Goal: Task Accomplishment & Management: Complete application form

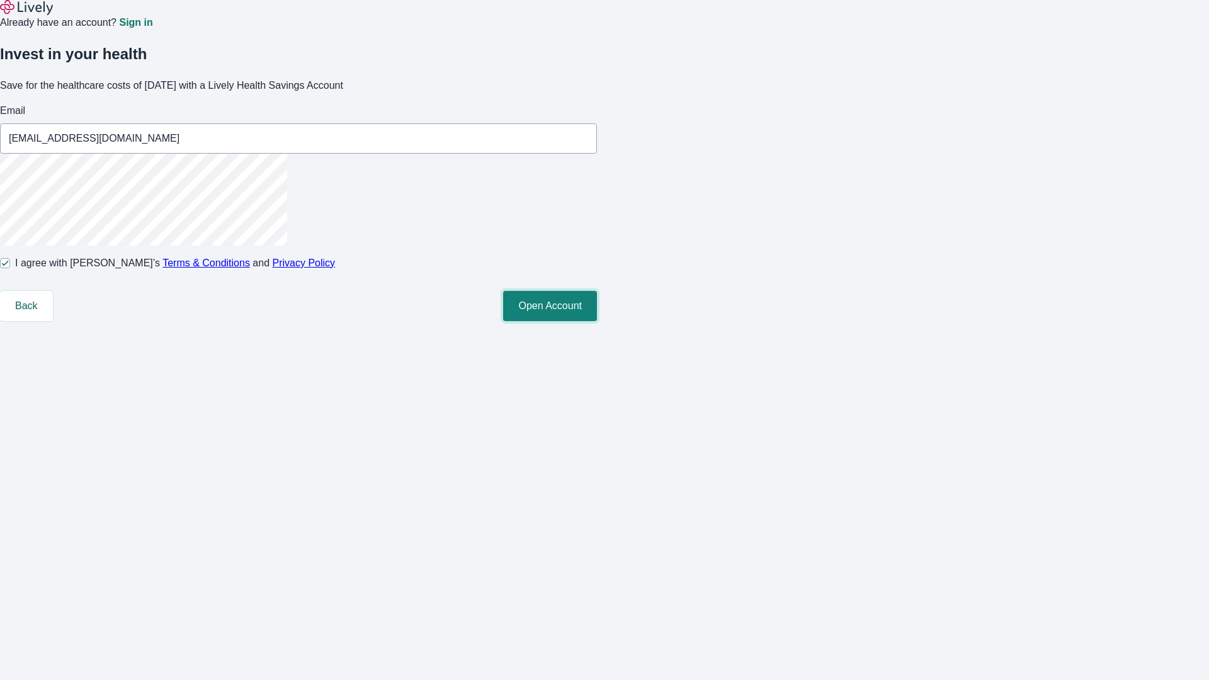
click at [597, 321] on button "Open Account" at bounding box center [550, 306] width 94 height 30
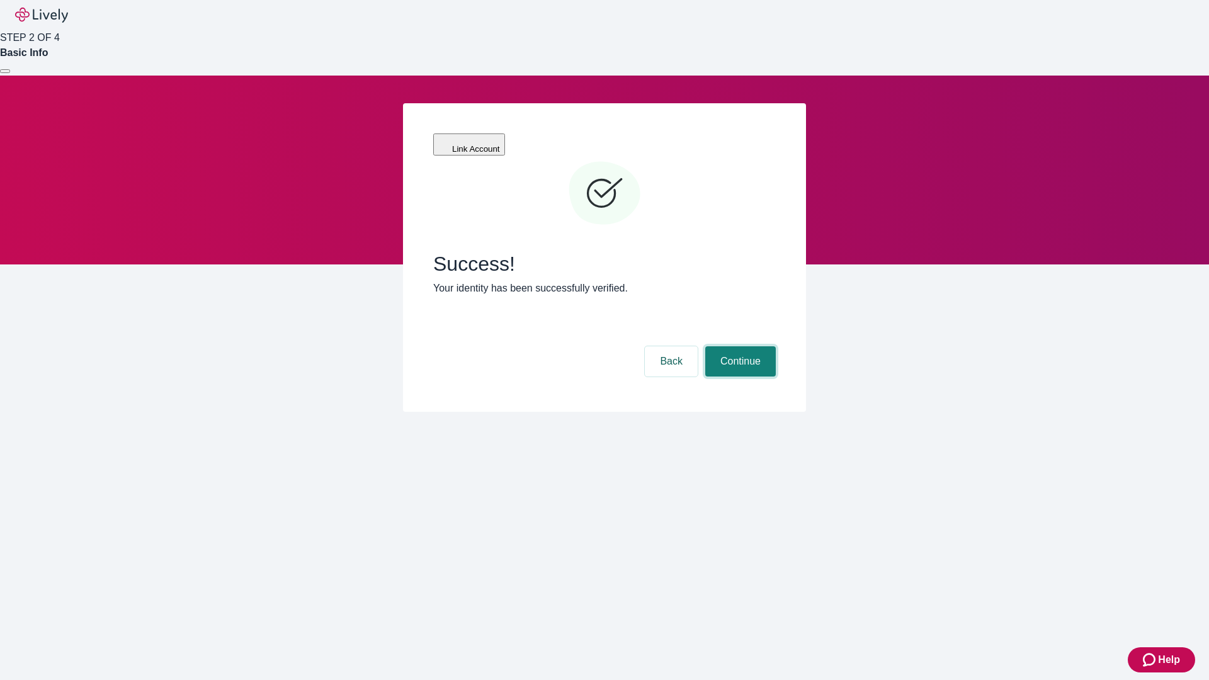
click at [739, 346] on button "Continue" at bounding box center [740, 361] width 71 height 30
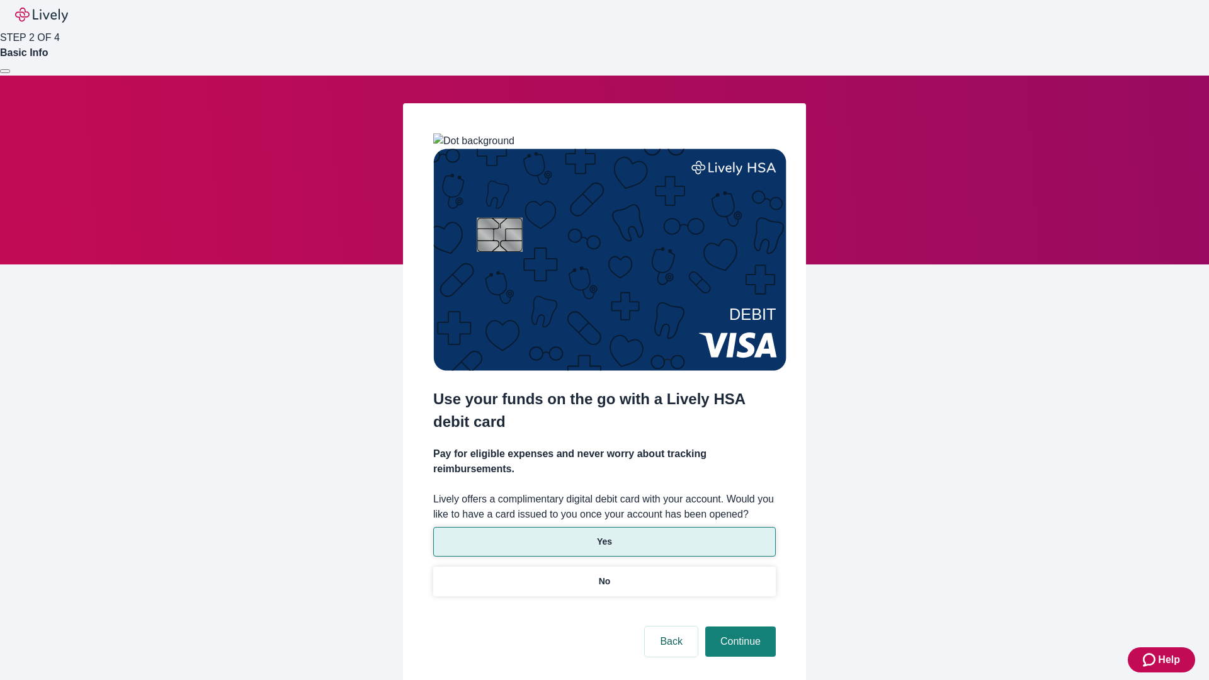
click at [604, 535] on p "Yes" at bounding box center [604, 541] width 15 height 13
click at [739, 627] on button "Continue" at bounding box center [740, 642] width 71 height 30
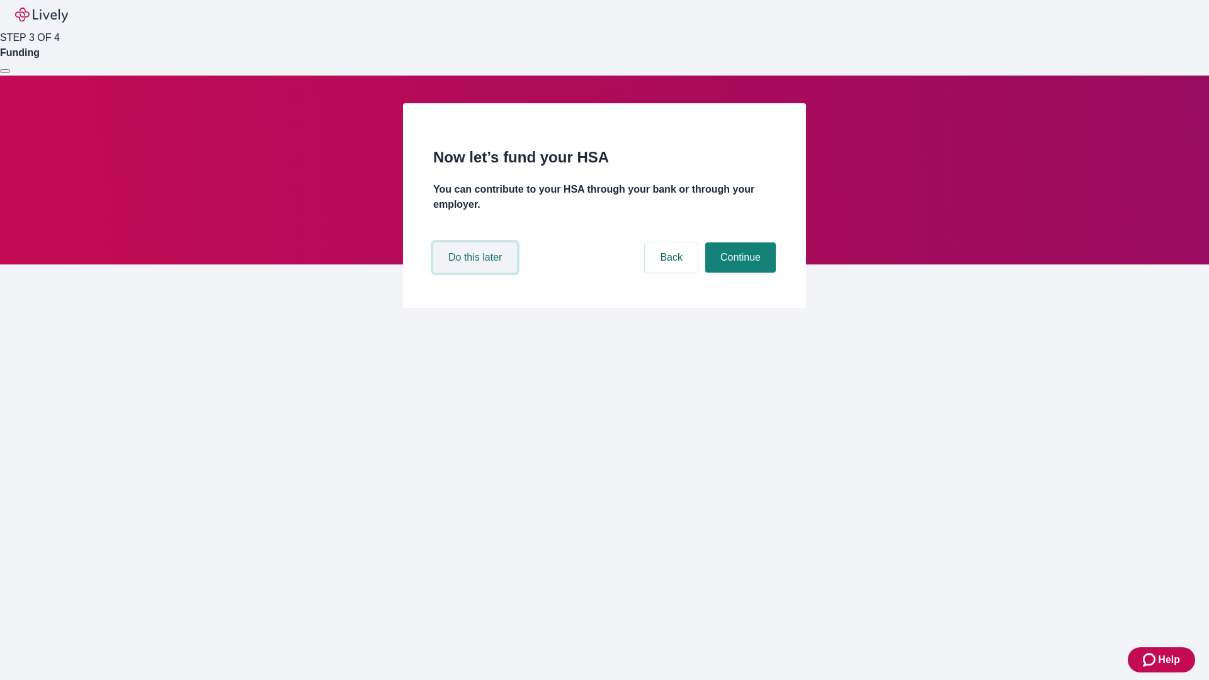
click at [477, 273] on button "Do this later" at bounding box center [475, 257] width 84 height 30
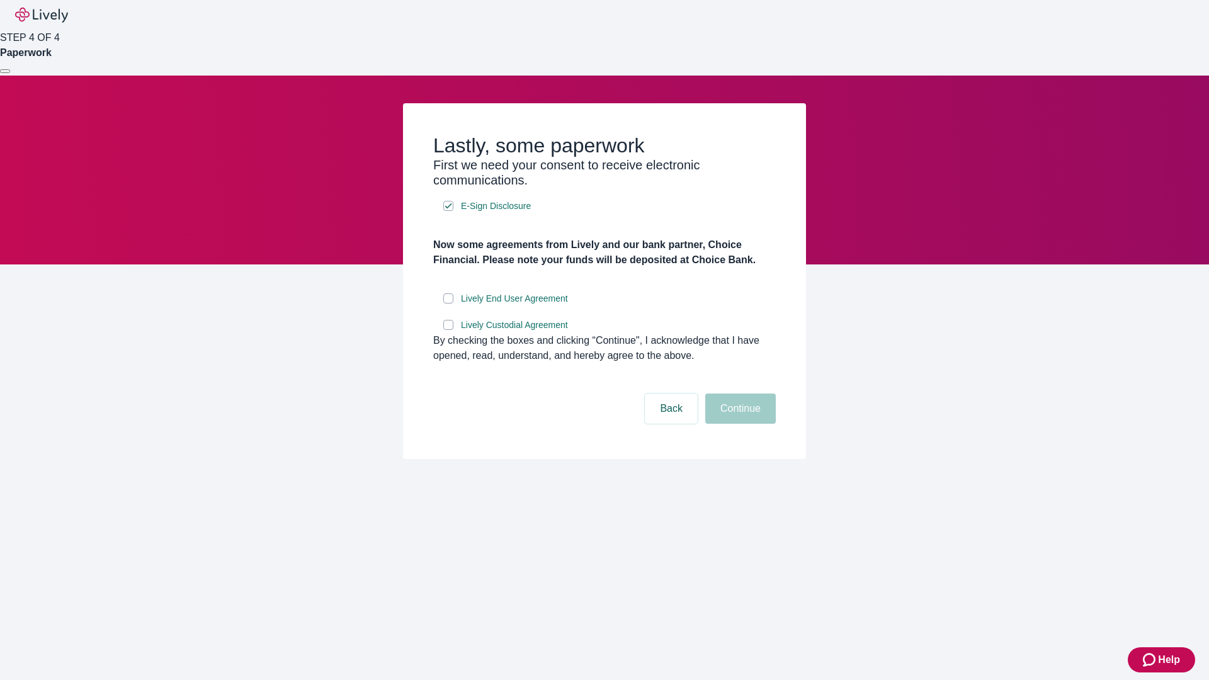
click at [448, 304] on input "Lively End User Agreement" at bounding box center [448, 299] width 10 height 10
checkbox input "true"
click at [448, 330] on input "Lively Custodial Agreement" at bounding box center [448, 325] width 10 height 10
checkbox input "true"
click at [739, 424] on button "Continue" at bounding box center [740, 409] width 71 height 30
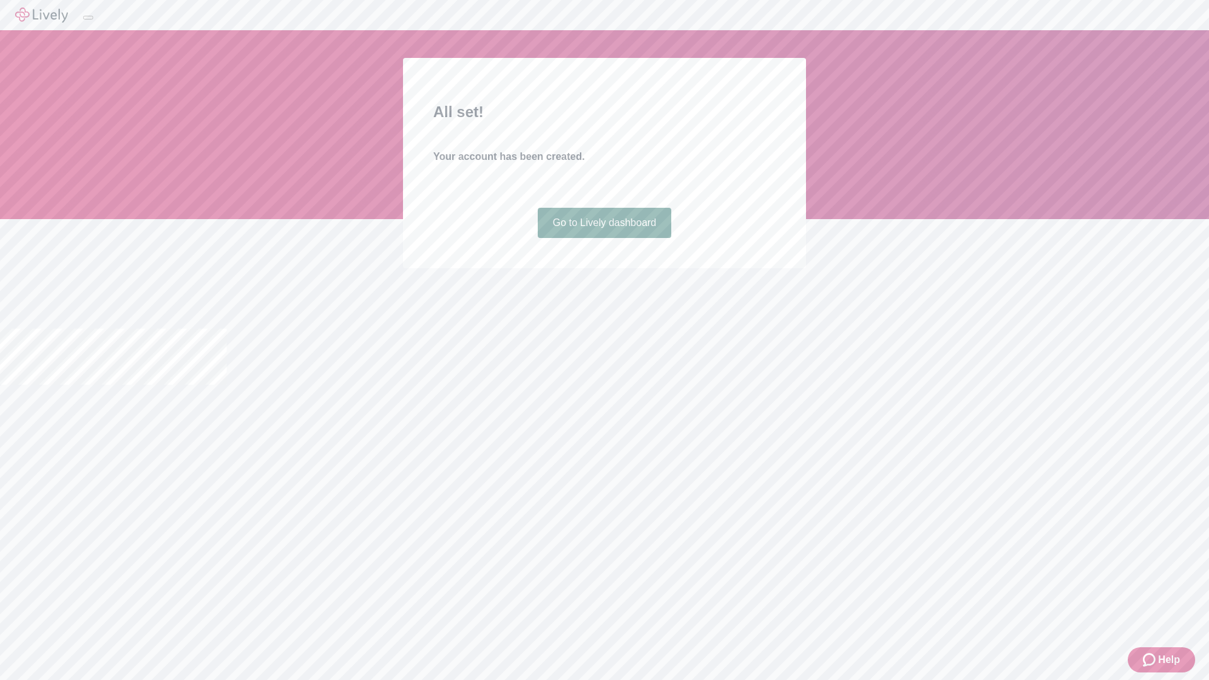
click at [604, 238] on link "Go to Lively dashboard" at bounding box center [605, 223] width 134 height 30
